Goal: Transaction & Acquisition: Purchase product/service

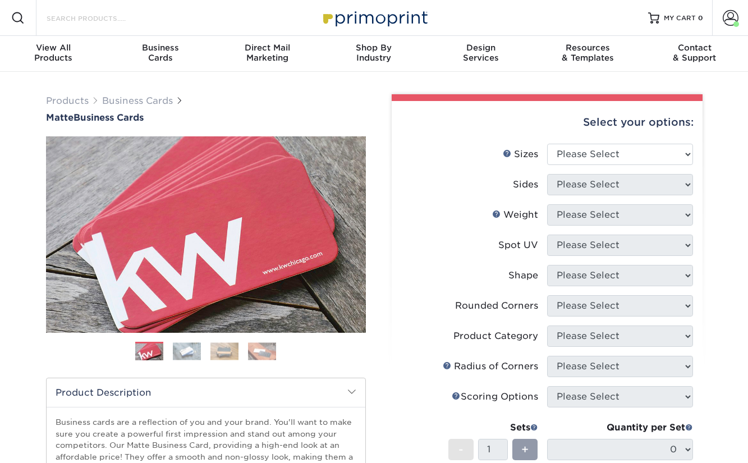
click at [137, 20] on input "Search Products" at bounding box center [99, 17] width 109 height 13
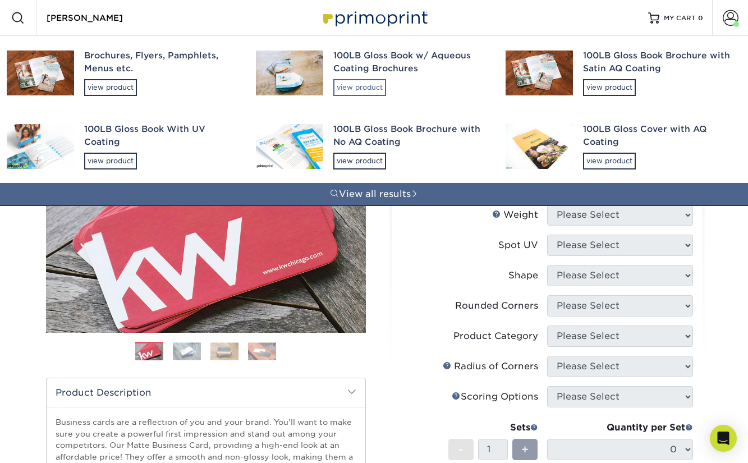
type input "brochu"
click at [366, 87] on div "view product" at bounding box center [359, 87] width 53 height 17
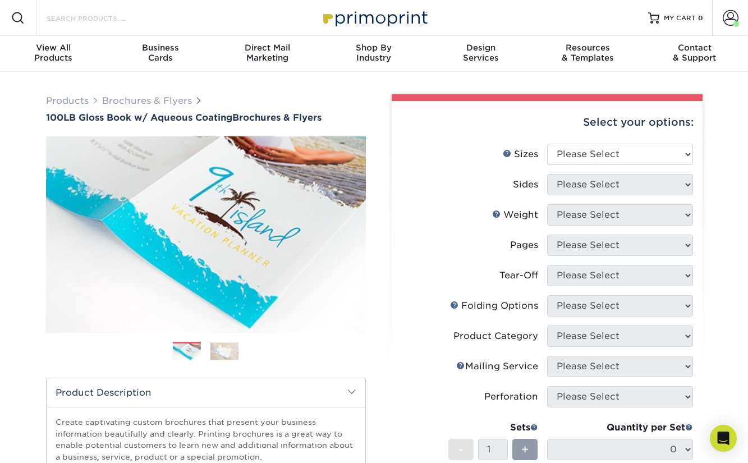
click at [85, 19] on input "Search Products" at bounding box center [99, 17] width 109 height 13
click at [568, 154] on select "Please Select 3.5" x 8.5" 3.5" x 11" 3.67" x 8.5" 4" x 6" 4" x 8.5" 4" x 9" 4" …" at bounding box center [620, 154] width 146 height 21
